Goal: Information Seeking & Learning: Learn about a topic

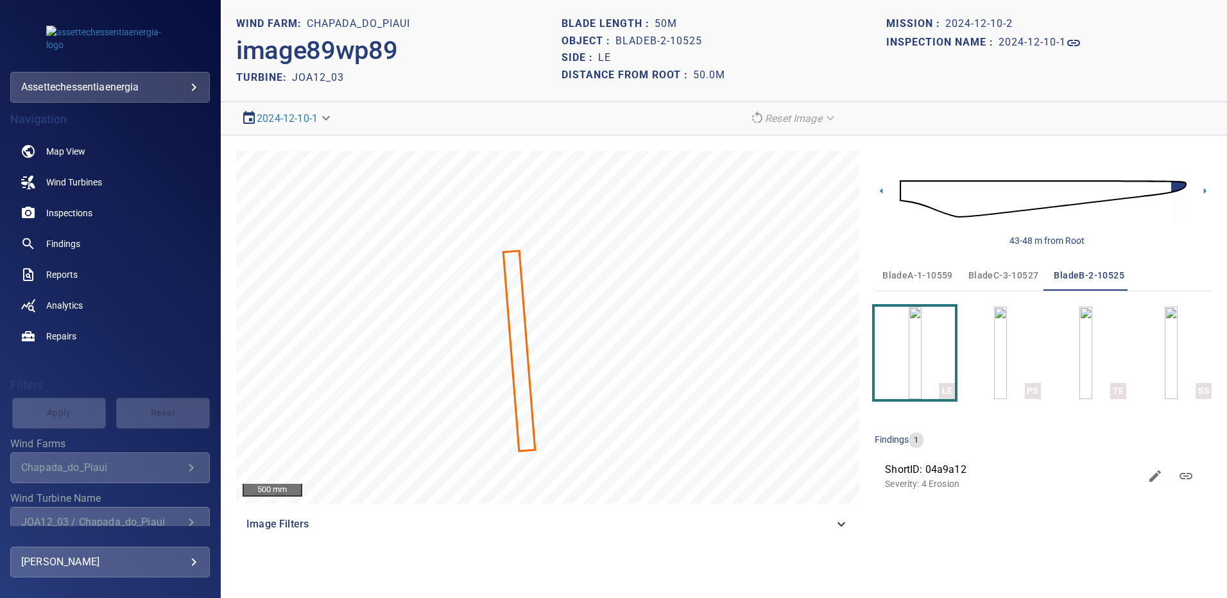
click at [1053, 517] on div "43-48 m from Root bladeA-1-10559 bladeC-3-10527 bladeB-2-10525 LE PS TE SS find…" at bounding box center [1042, 345] width 337 height 389
click at [78, 244] on span "Findings" at bounding box center [63, 243] width 34 height 13
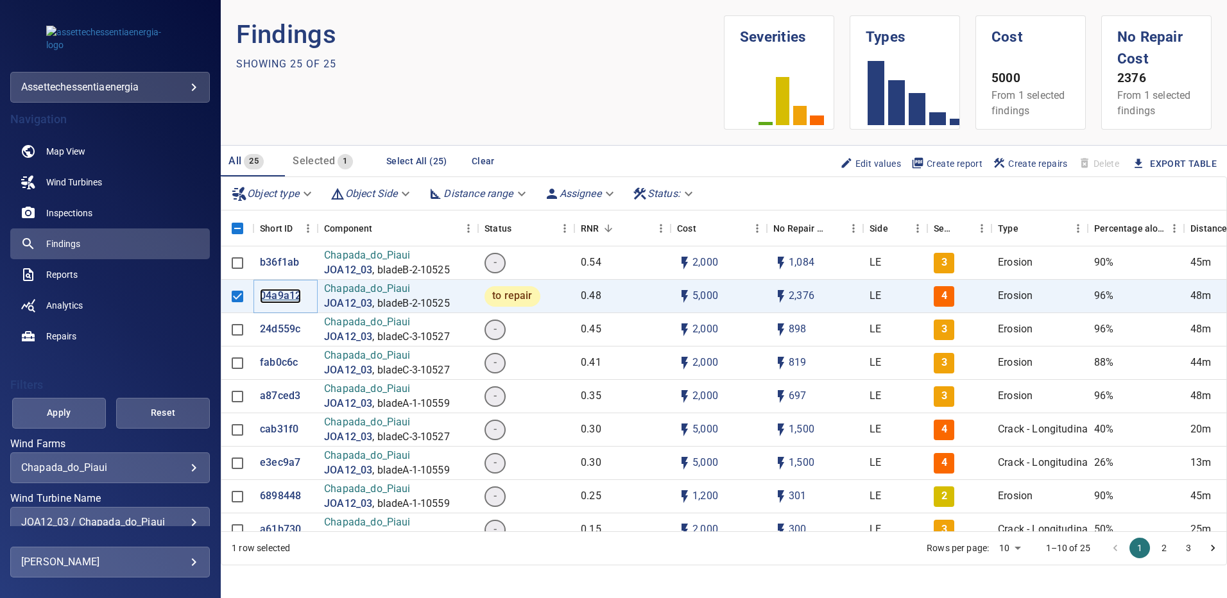
click at [282, 297] on p "04a9a12" at bounding box center [280, 296] width 41 height 15
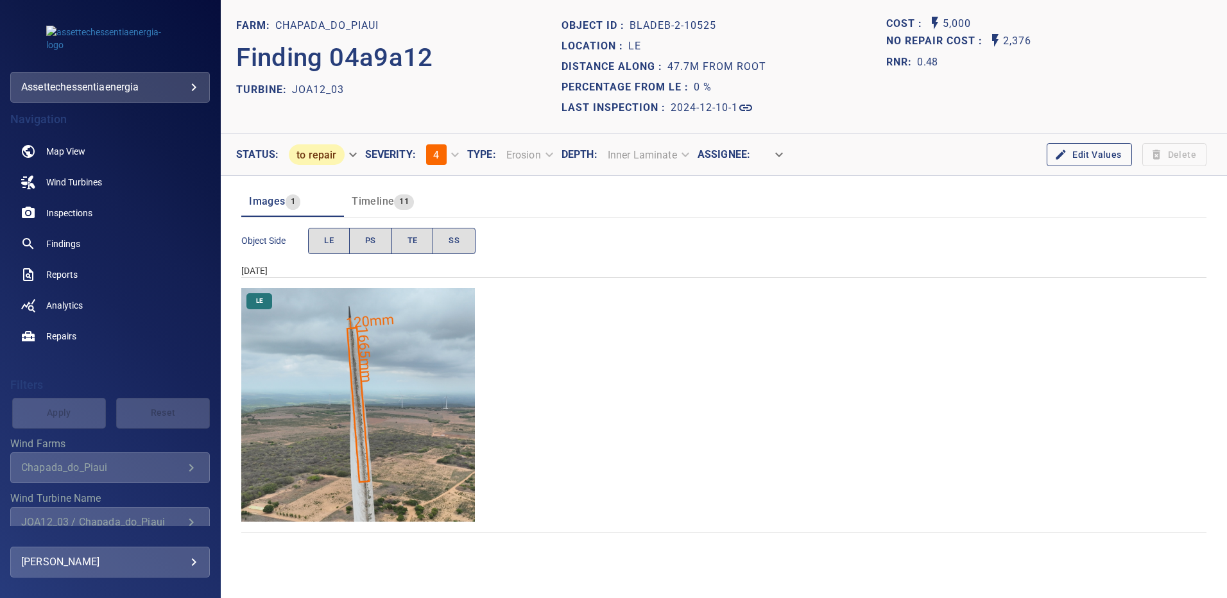
click at [364, 378] on img "Chapada_do_Piaui/JOA12_03/2024-12-10-1/2024-12-10-2/image89wp89.jpg" at bounding box center [358, 405] width 234 height 234
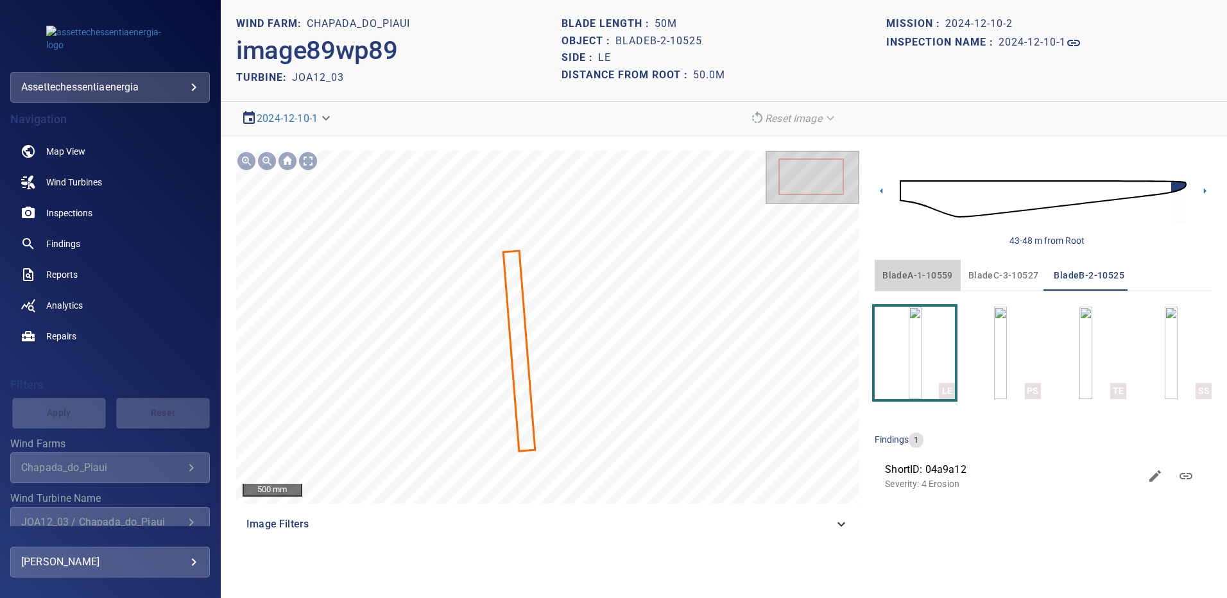
click at [926, 280] on span "bladeA-1-10559" at bounding box center [917, 276] width 71 height 16
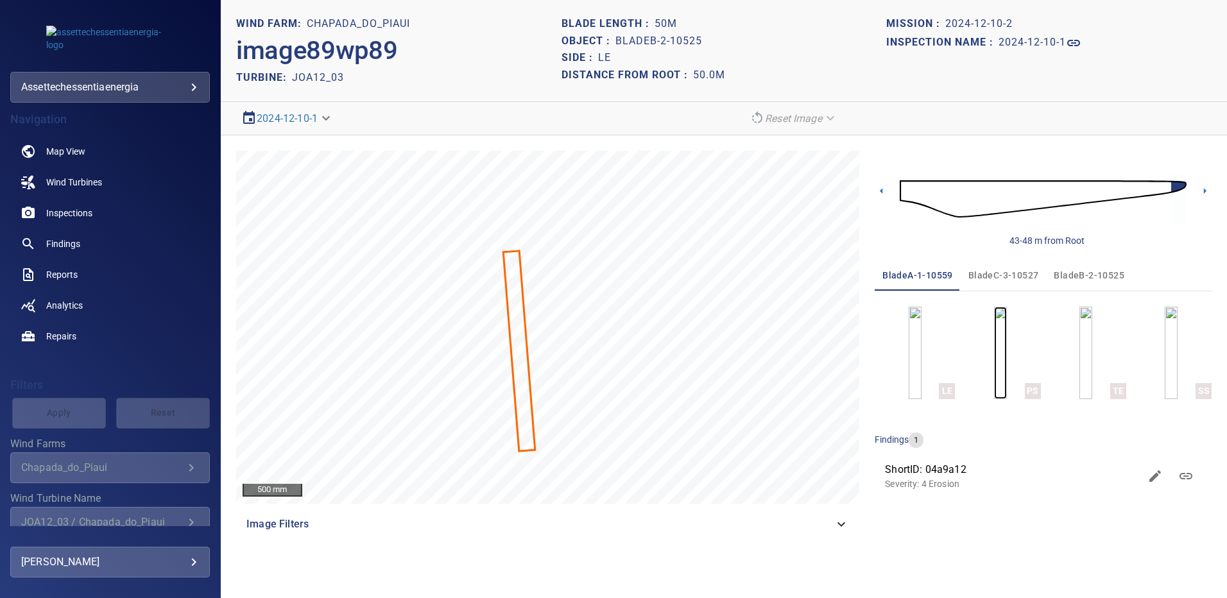
click at [994, 373] on img "button" at bounding box center [1000, 353] width 13 height 92
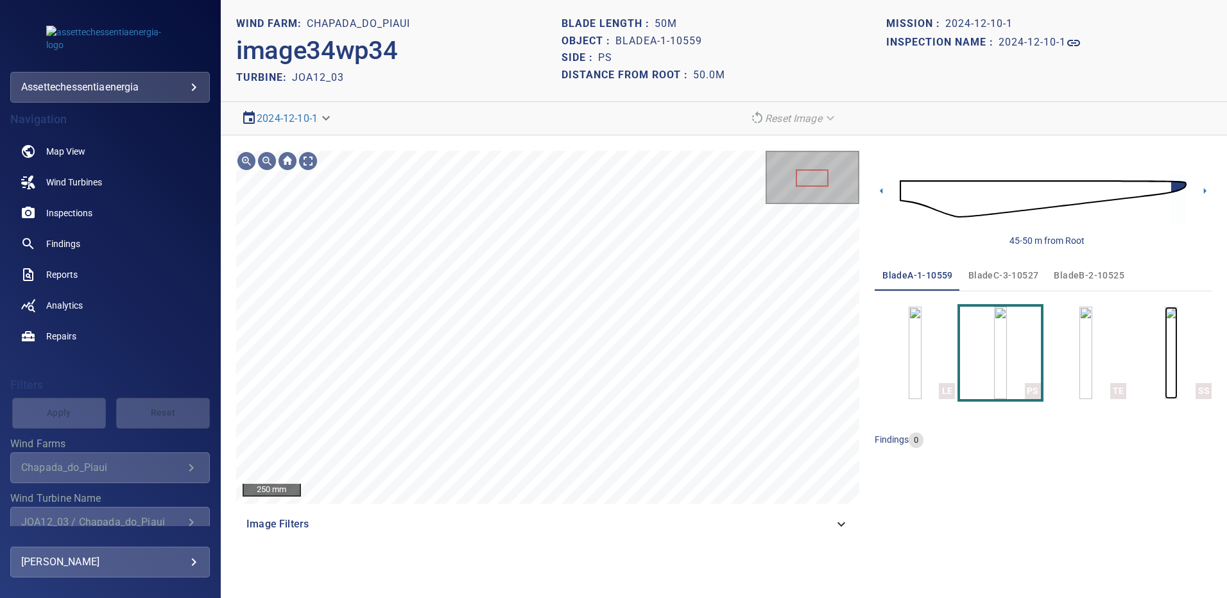
click at [1167, 322] on img "button" at bounding box center [1170, 353] width 13 height 92
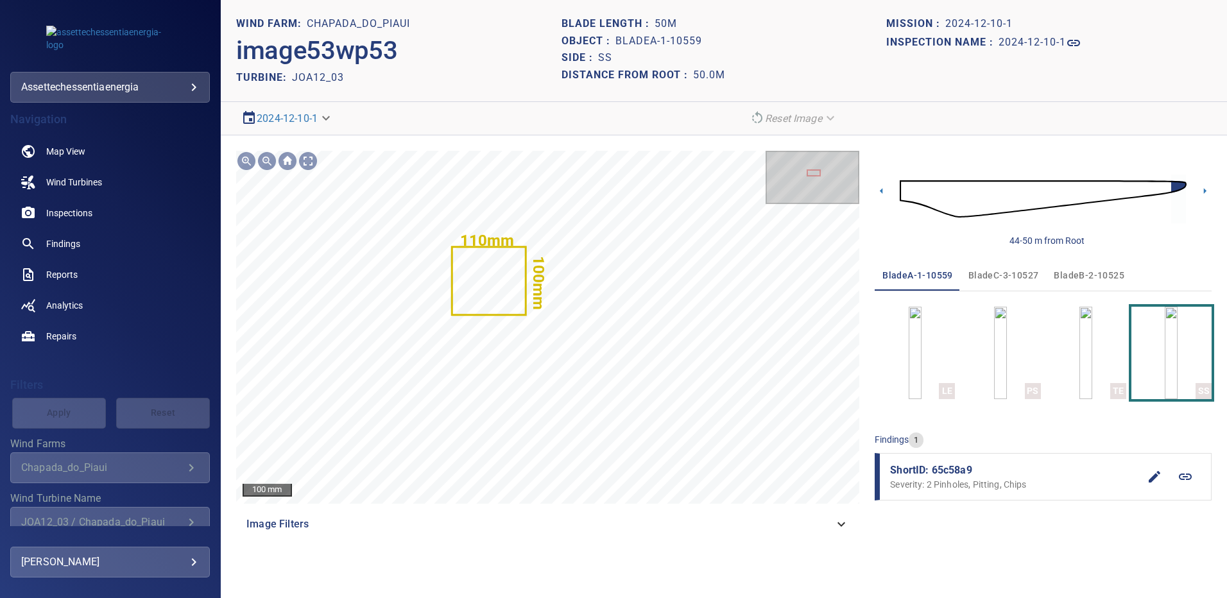
click at [1058, 275] on span "bladeB-2-10525" at bounding box center [1088, 276] width 71 height 16
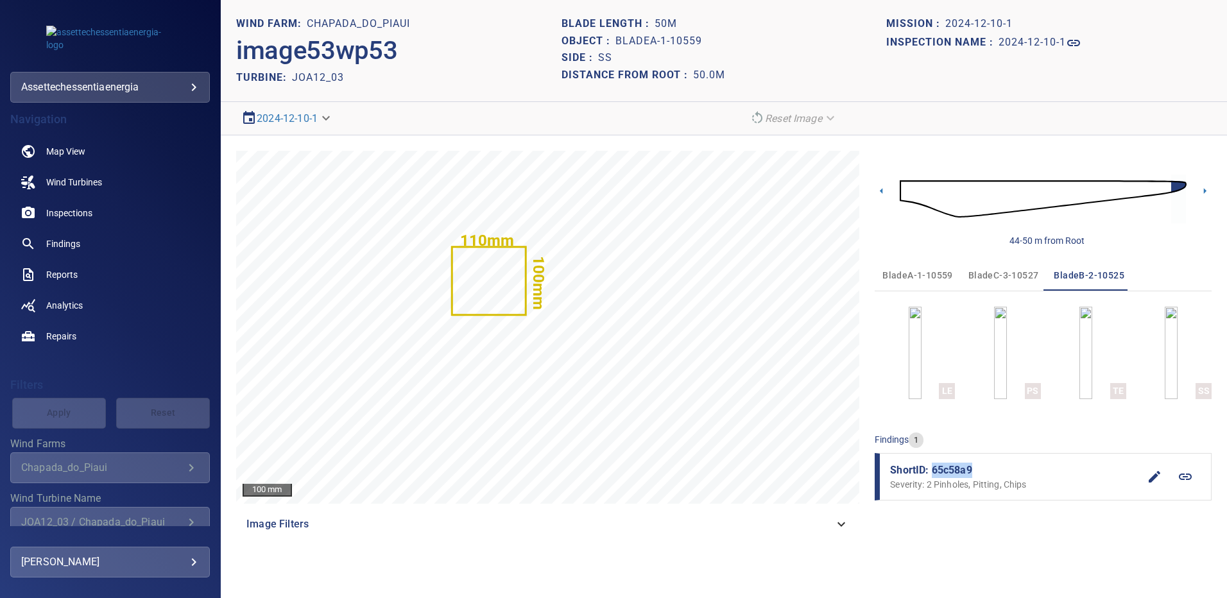
drag, startPoint x: 974, startPoint y: 469, endPoint x: 933, endPoint y: 469, distance: 41.1
click at [933, 469] on span "ShortID: 65c58a9" at bounding box center [1014, 470] width 249 height 15
copy span "65c58a9"
click at [994, 355] on img "button" at bounding box center [1000, 353] width 13 height 92
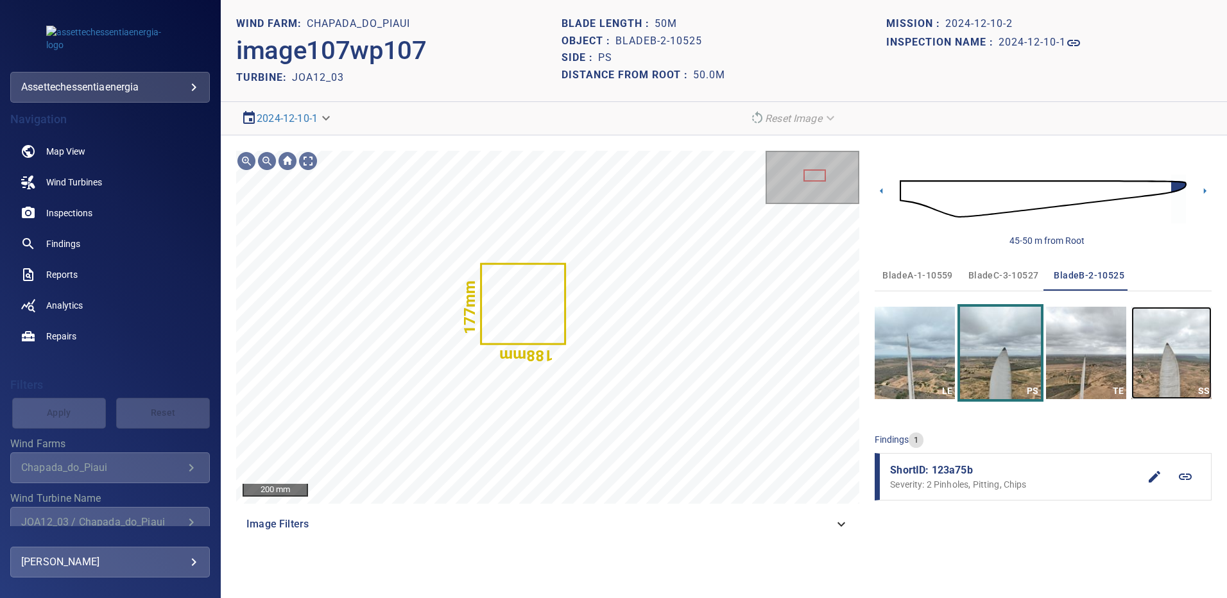
click at [1191, 349] on img "button" at bounding box center [1171, 353] width 80 height 92
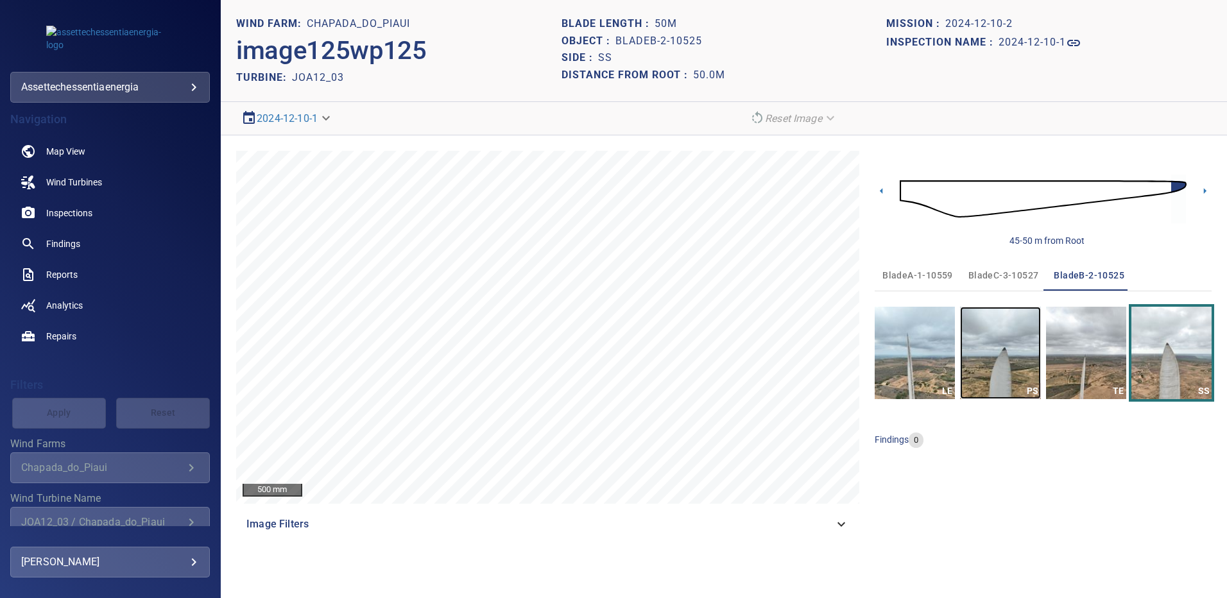
click at [989, 352] on img "button" at bounding box center [1000, 353] width 80 height 92
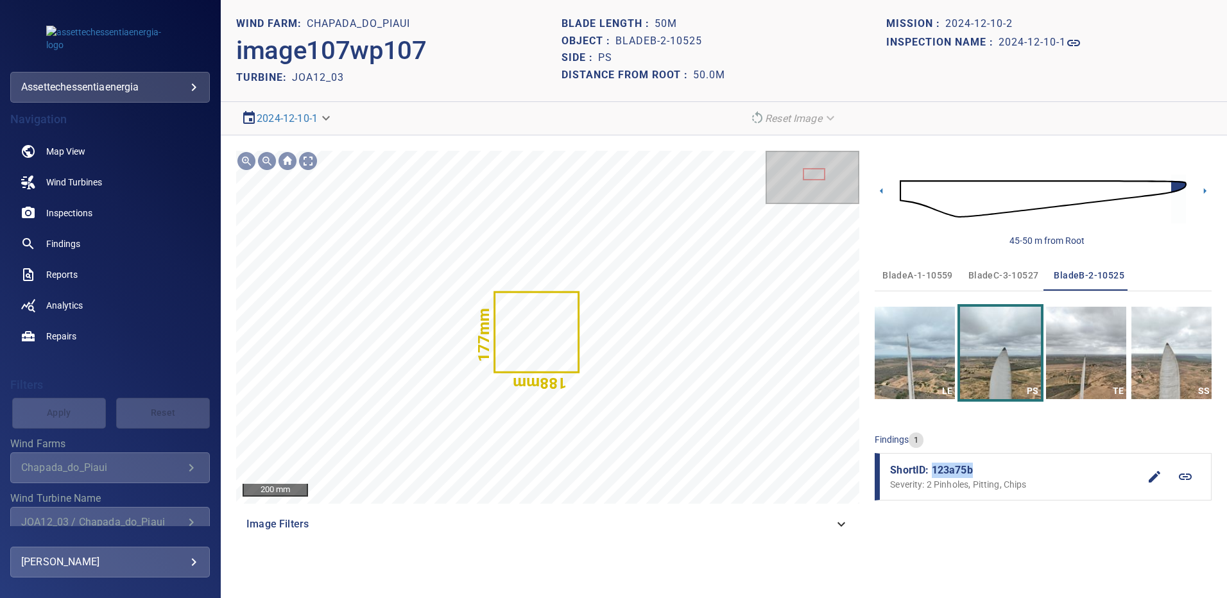
drag, startPoint x: 960, startPoint y: 470, endPoint x: 933, endPoint y: 470, distance: 26.9
click at [933, 470] on span "ShortID: 123a75b" at bounding box center [1014, 470] width 249 height 15
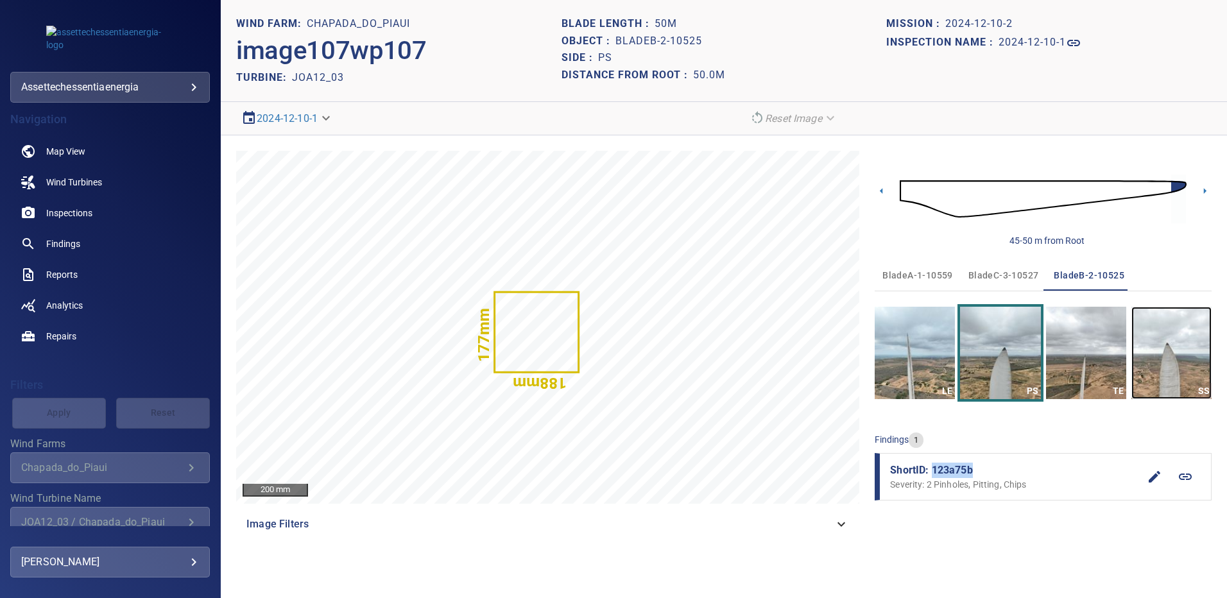
click at [1168, 366] on img "button" at bounding box center [1171, 353] width 80 height 92
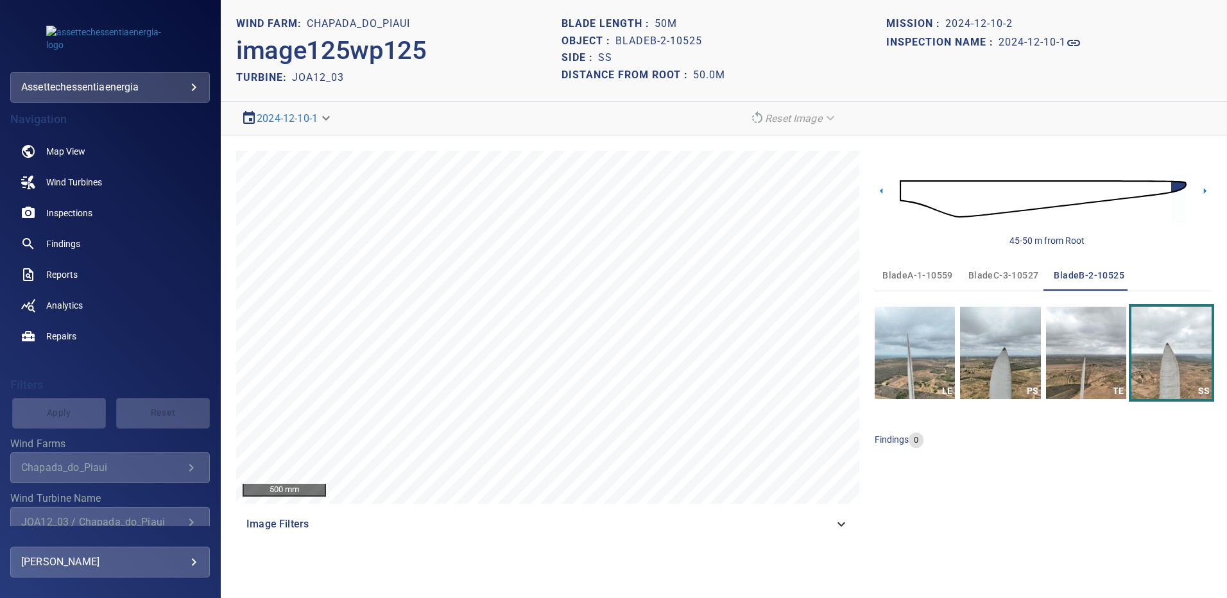
click at [1016, 277] on span "bladeC-3-10527" at bounding box center [1003, 276] width 71 height 16
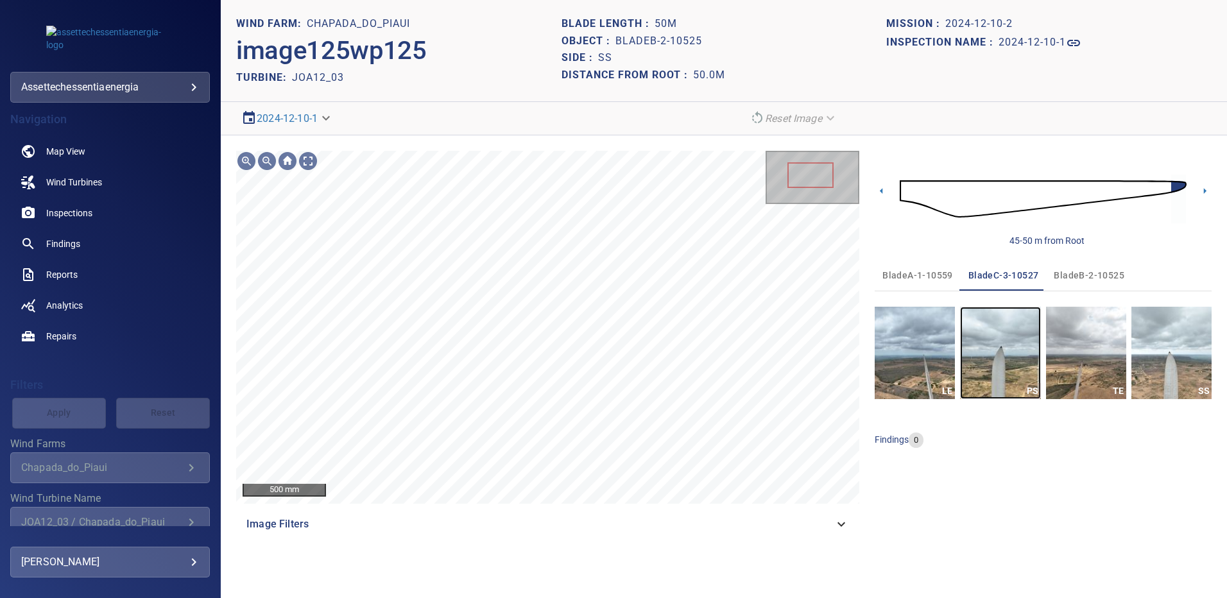
click at [1000, 357] on img "button" at bounding box center [1000, 353] width 80 height 92
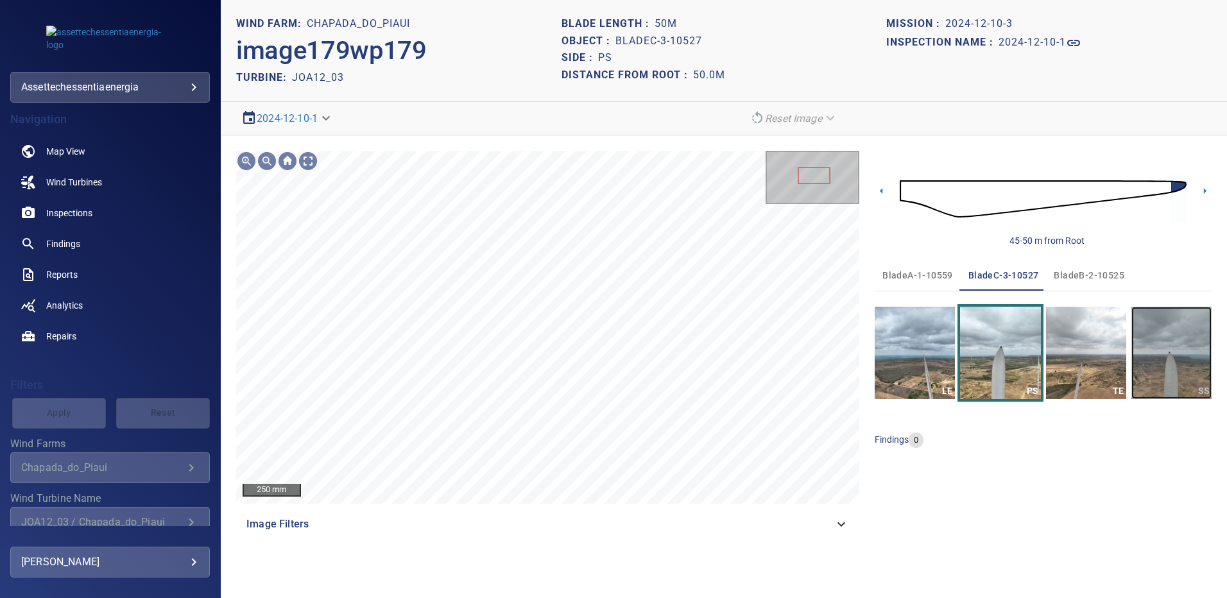
click at [1178, 343] on img "button" at bounding box center [1171, 353] width 80 height 92
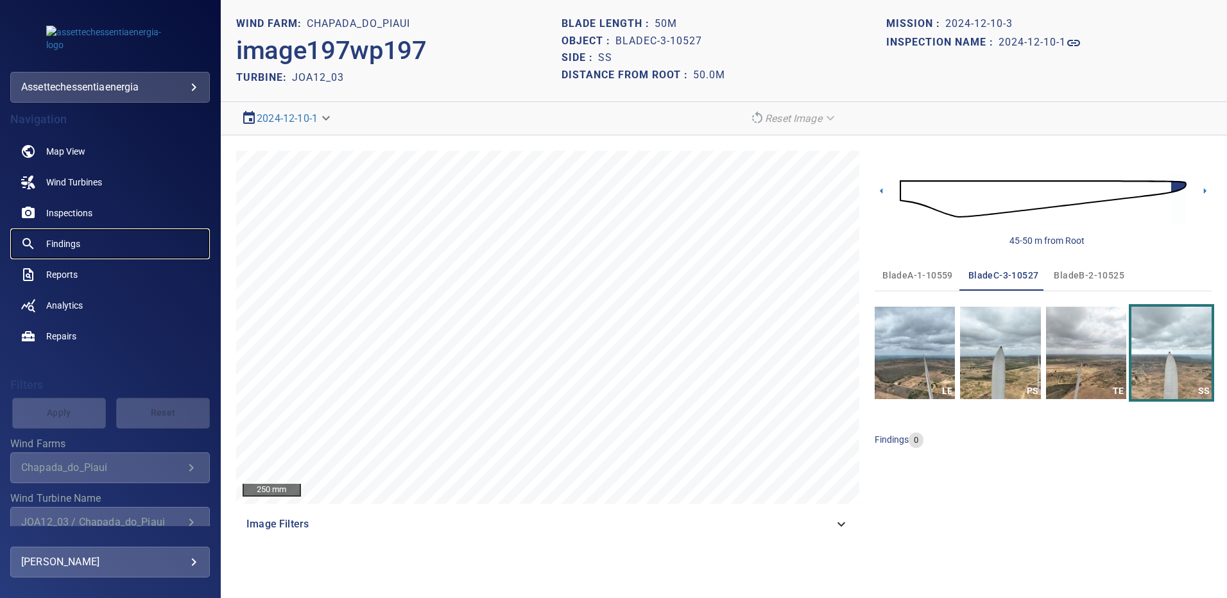
click at [60, 246] on span "Findings" at bounding box center [63, 243] width 34 height 13
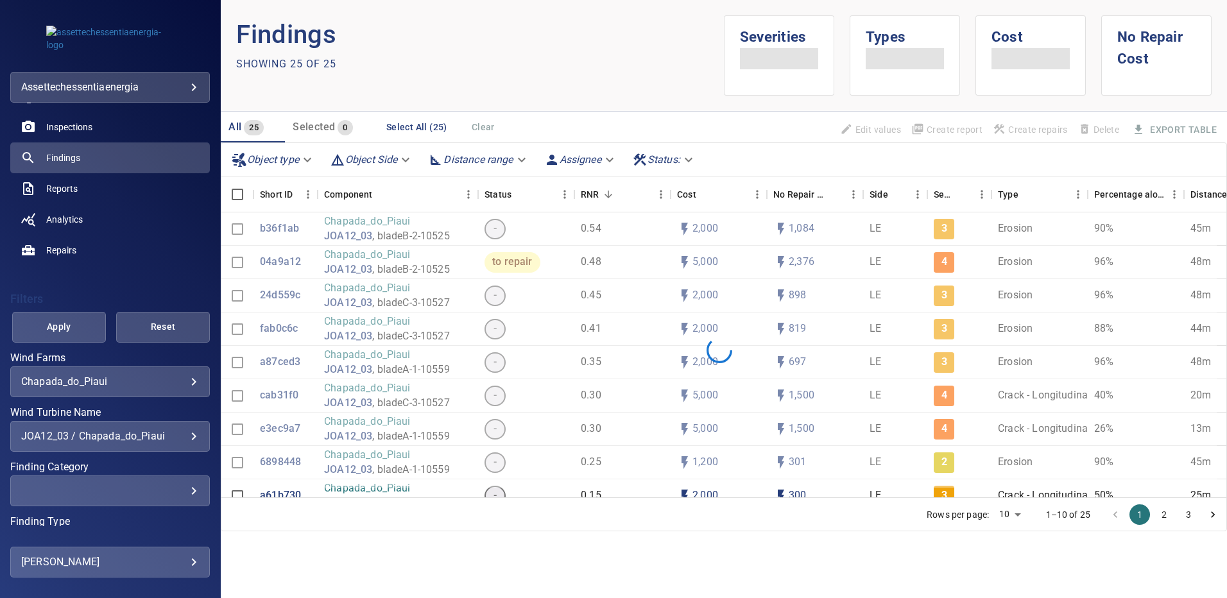
scroll to position [89, 0]
click at [189, 440] on div "**********" at bounding box center [110, 433] width 200 height 31
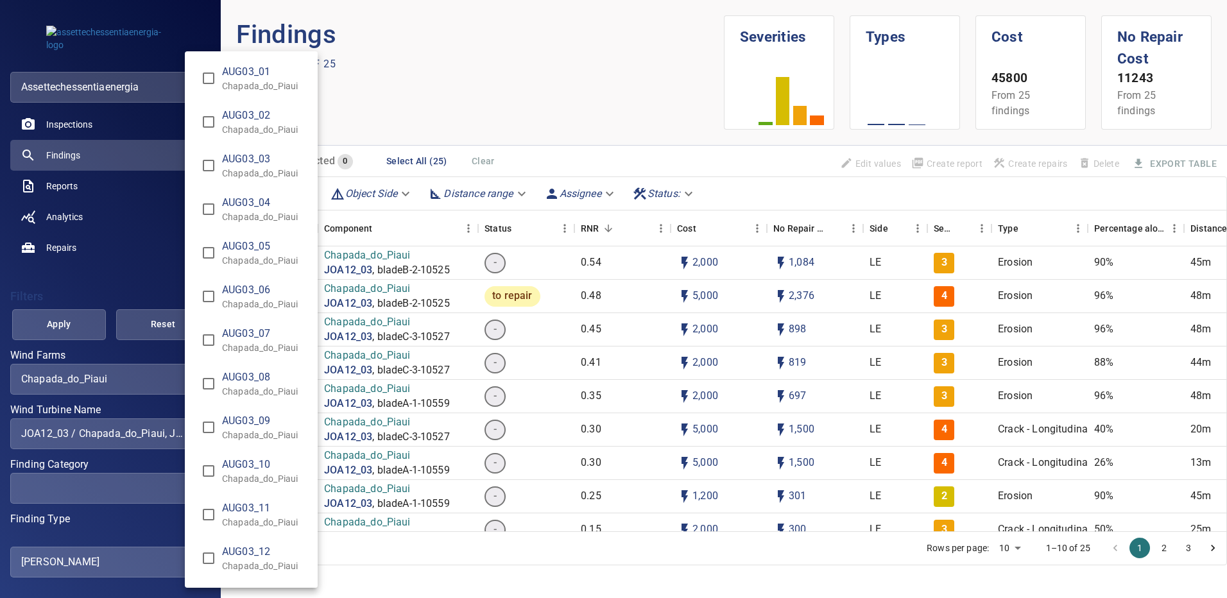
scroll to position [7700, 0]
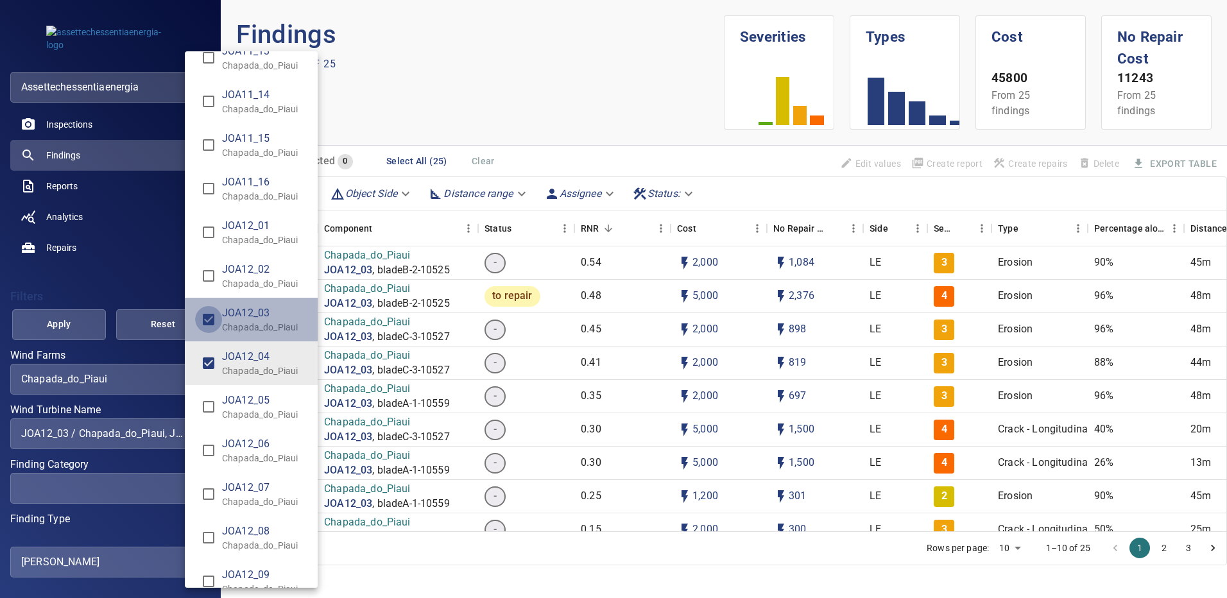
type input "**********"
click at [81, 331] on div "Wind Turbine Name" at bounding box center [613, 299] width 1227 height 598
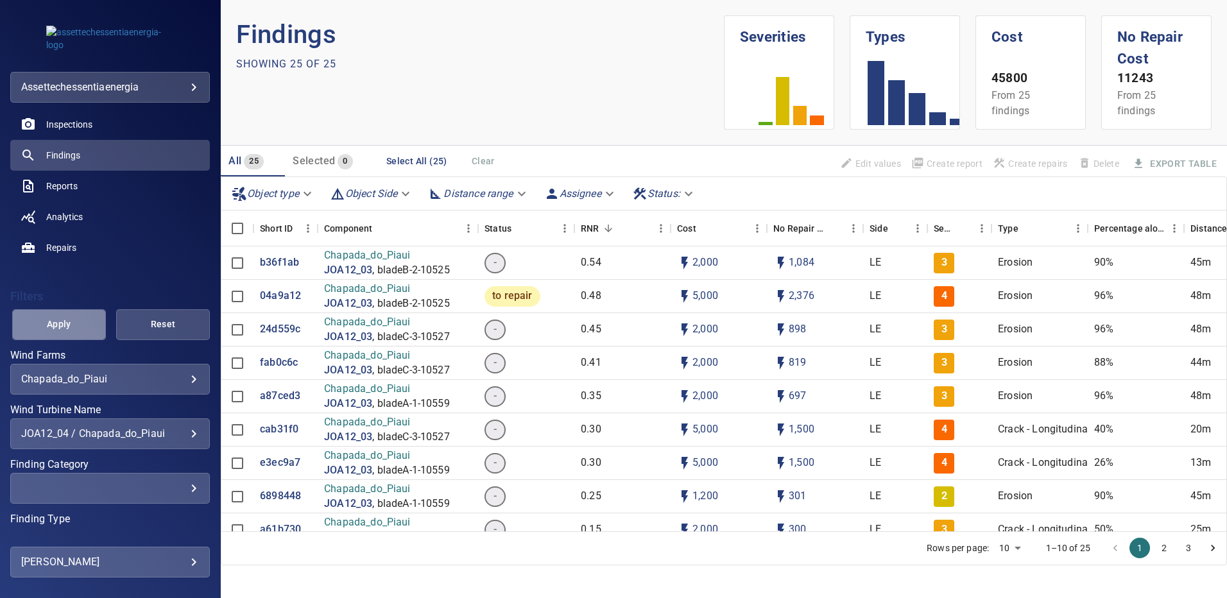
click at [81, 331] on span "Apply" at bounding box center [59, 324] width 62 height 16
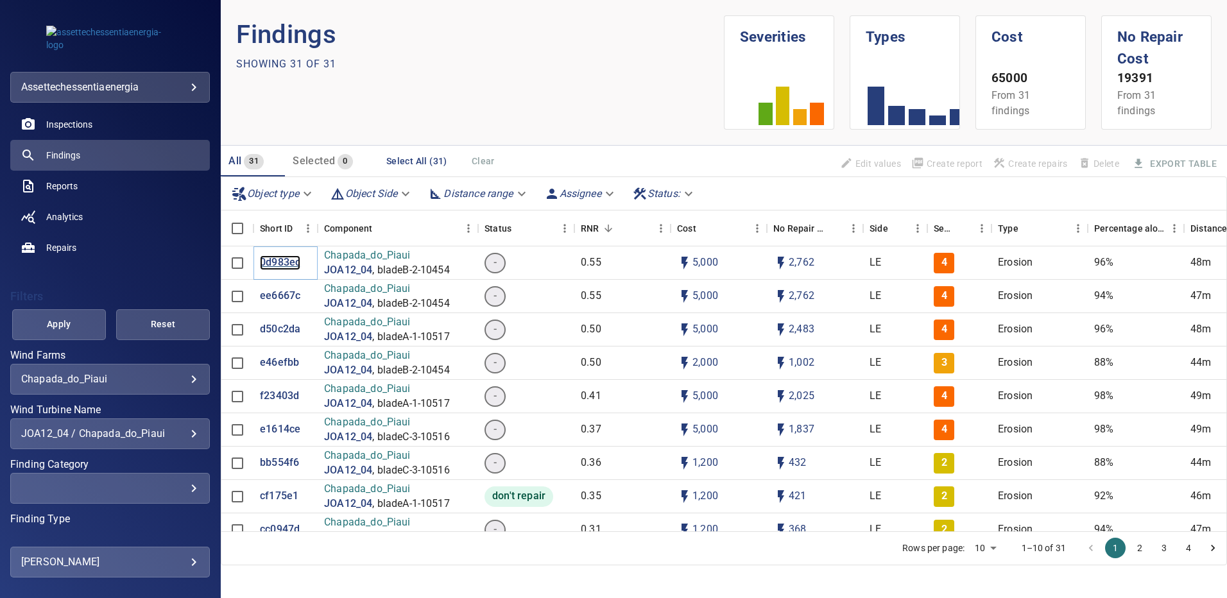
click at [271, 263] on p "0d983ec" at bounding box center [280, 262] width 40 height 15
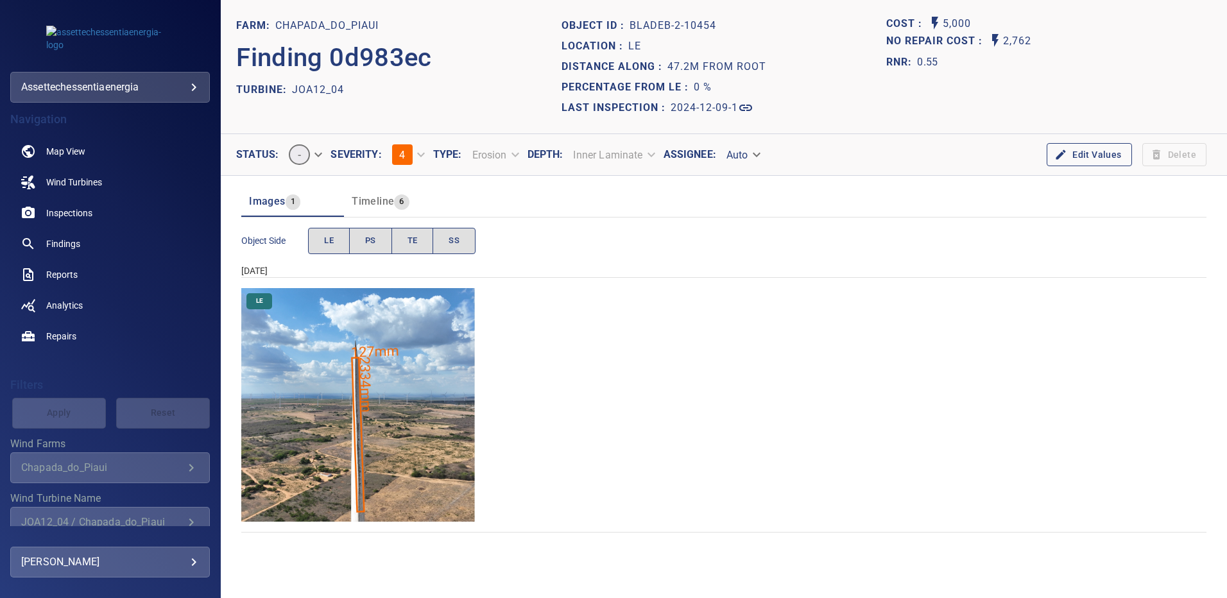
click at [392, 403] on img "Chapada_do_Piaui/JOA12_04/2024-12-09-1/2024-12-09-2/image94wp94.jpg" at bounding box center [358, 405] width 234 height 234
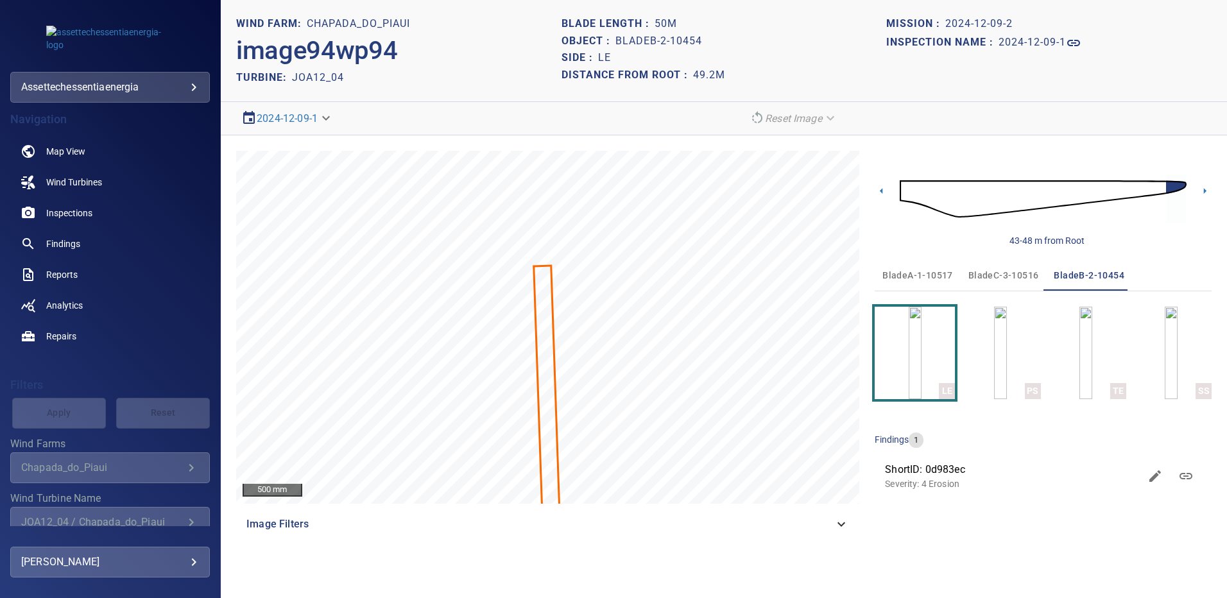
click at [922, 274] on span "bladeA-1-10517" at bounding box center [917, 276] width 71 height 16
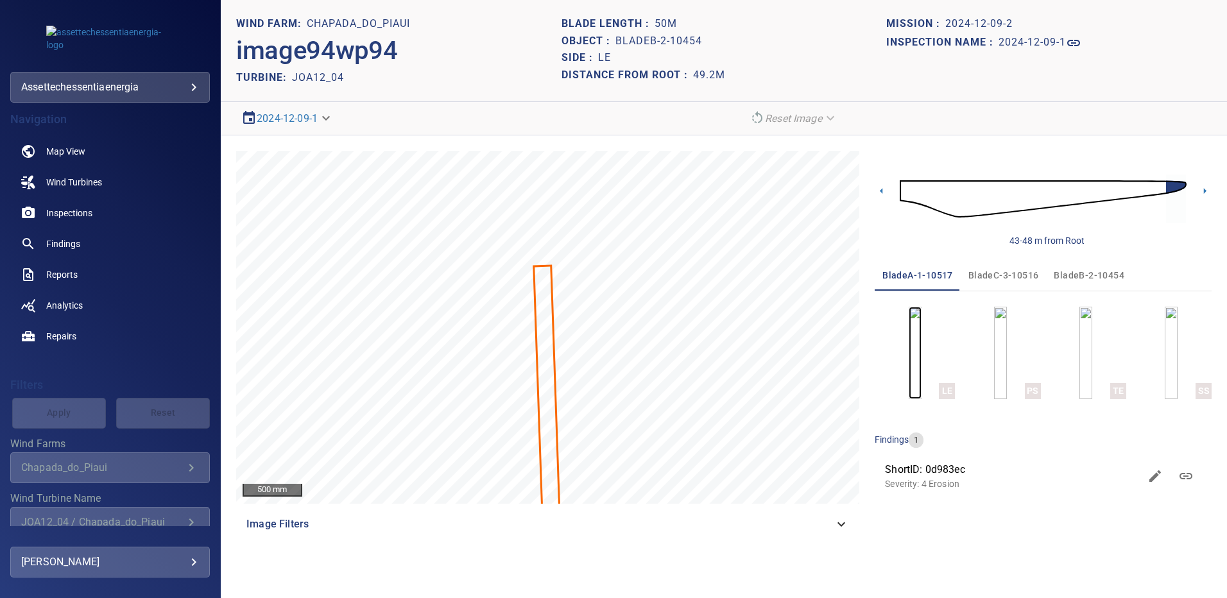
click at [921, 361] on img "button" at bounding box center [914, 353] width 13 height 92
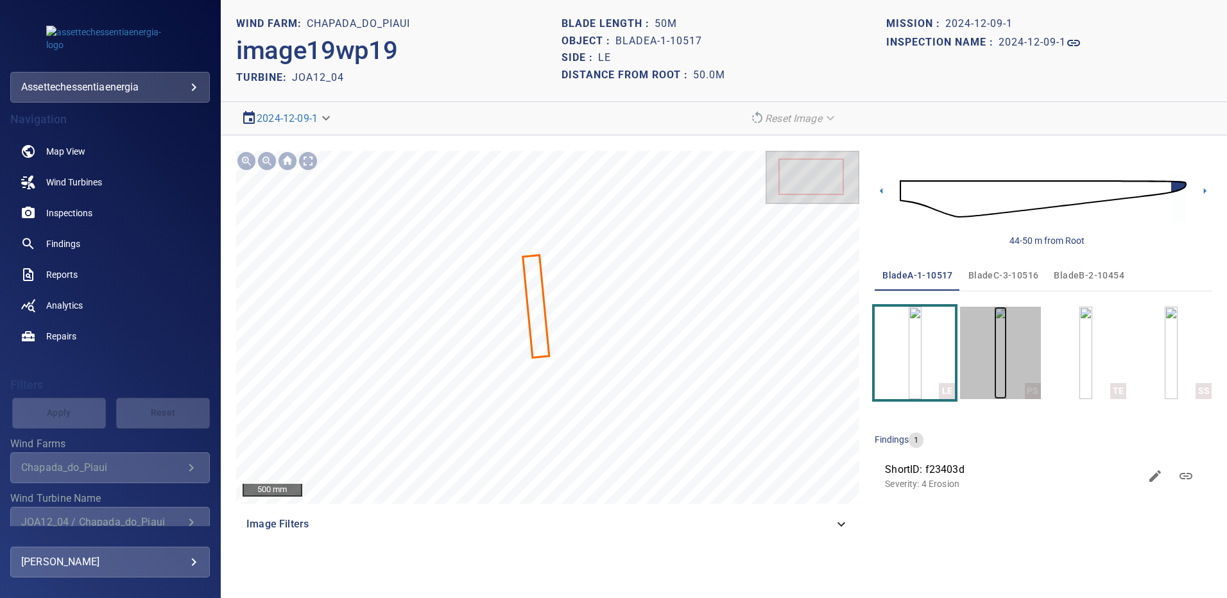
click at [994, 343] on img "button" at bounding box center [1000, 353] width 13 height 92
